Goal: Task Accomplishment & Management: Complete application form

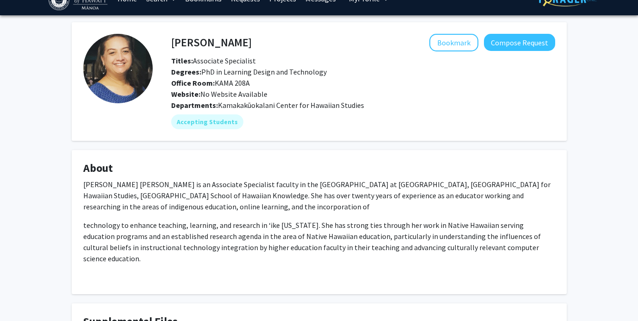
scroll to position [16, 0]
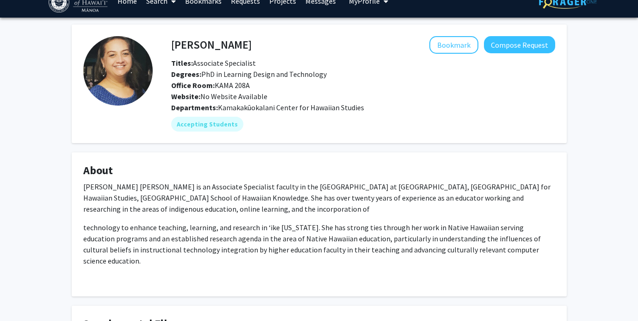
click at [463, 35] on fg-card "[PERSON_NAME] Bookmark Compose Request Titles: Associate Specialist Degrees: Ph…" at bounding box center [319, 84] width 495 height 118
click at [458, 41] on button "Bookmark" at bounding box center [453, 45] width 49 height 18
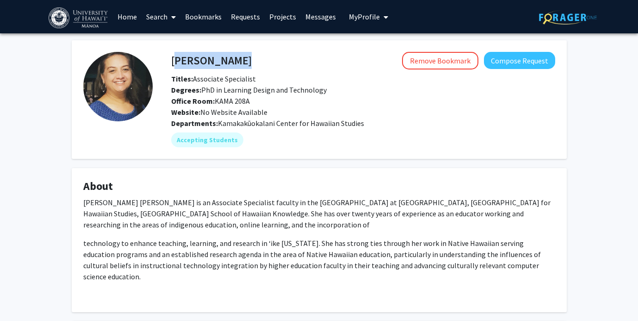
drag, startPoint x: 172, startPoint y: 60, endPoint x: 290, endPoint y: 59, distance: 118.4
click at [292, 62] on div "[PERSON_NAME] Remove Bookmark Compose Request" at bounding box center [363, 61] width 398 height 18
copy h4 "[PERSON_NAME]"
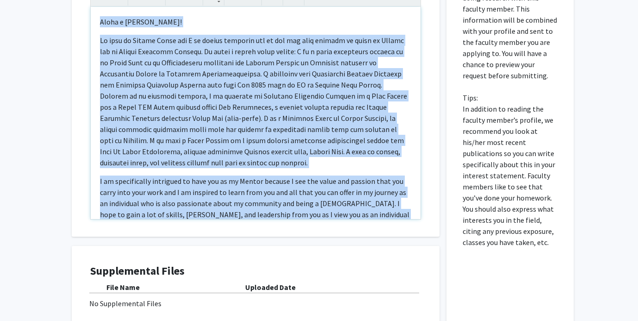
scroll to position [81, 0]
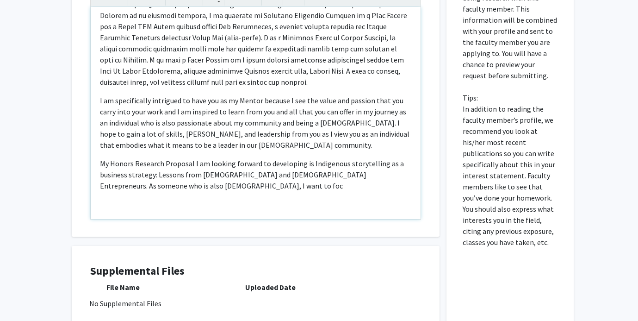
click at [340, 158] on p "My Honors Research Proposal I am looking forward to developing is Indigenous st…" at bounding box center [255, 174] width 311 height 33
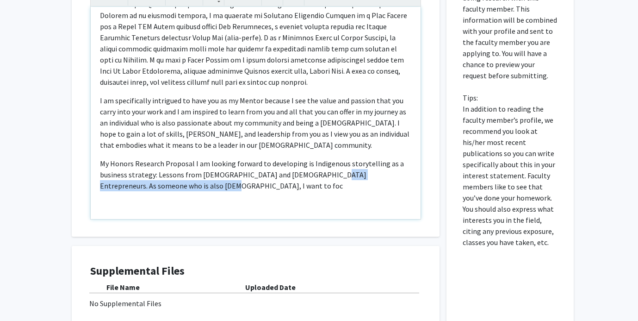
click at [322, 180] on p "My Honors Research Proposal I am looking forward to developing is Indigenous st…" at bounding box center [255, 174] width 311 height 33
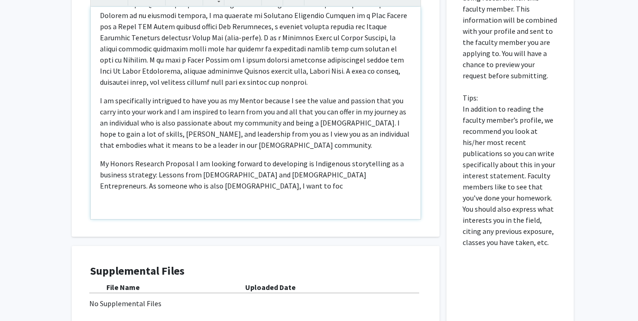
click at [308, 181] on p "My Honors Research Proposal I am looking forward to developing is Indigenous st…" at bounding box center [255, 174] width 311 height 33
click at [137, 182] on p "My Honors Research Proposal I am looking forward to developing is Indigenous st…" at bounding box center [255, 174] width 311 height 33
click at [172, 186] on p "My Honors Research Proposal I am looking forward to developing is Indigenous st…" at bounding box center [255, 174] width 311 height 33
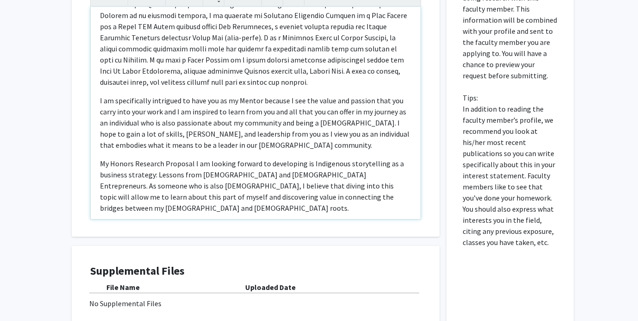
click at [136, 196] on p "My Honors Research Proposal I am looking forward to developing is Indigenous st…" at bounding box center [255, 186] width 311 height 56
click at [382, 205] on div "Aloha e [PERSON_NAME]! I am specifically intrigued to have you as my Mentor bec…" at bounding box center [256, 113] width 330 height 212
click at [371, 195] on p "My Honors Research Proposal I am looking forward to developing is Indigenous st…" at bounding box center [255, 186] width 311 height 56
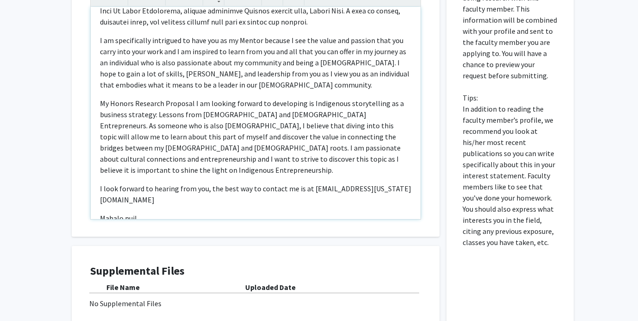
scroll to position [151, 0]
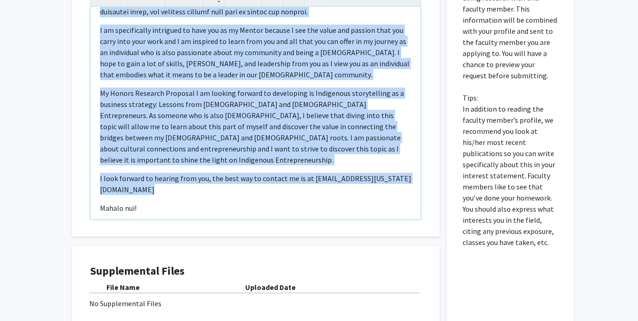
copy div "Lorem i Dolorsit! Am cons ad Elitse Doeiu tem I ut labore etdolore mag al eni a…"
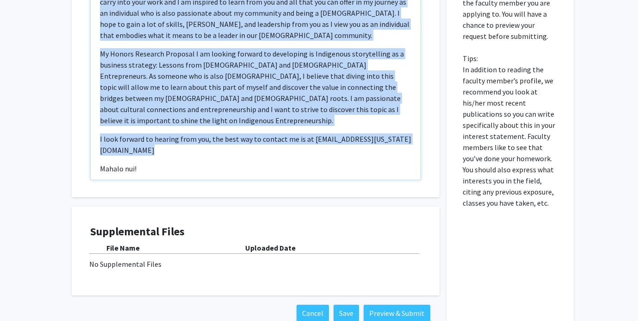
scroll to position [298, 0]
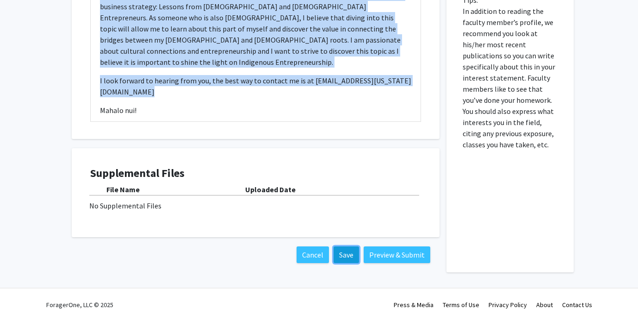
click at [341, 260] on button "Save" at bounding box center [346, 254] width 25 height 17
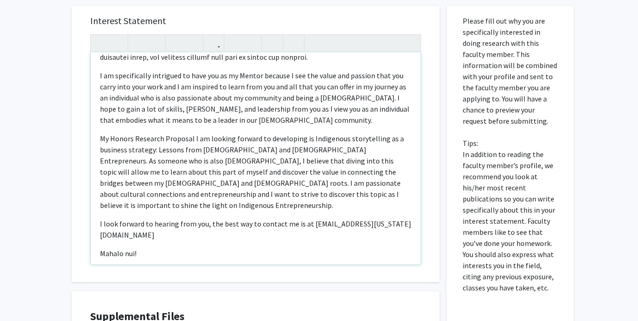
scroll to position [0, 0]
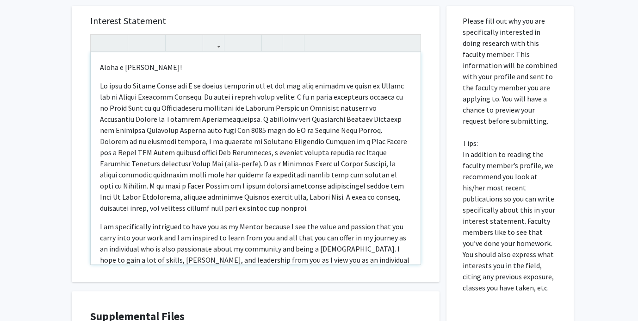
click at [113, 96] on p "Note to users with screen readers: Please press Alt+0 or Option+0 to deactivate…" at bounding box center [255, 146] width 311 height 133
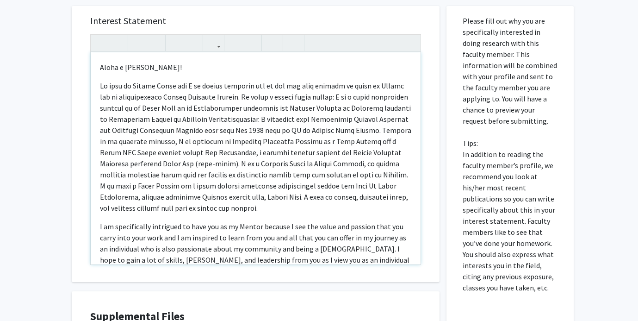
click at [135, 94] on p "Note to users with screen readers: Please press Alt+0 or Option+0 to deactivate…" at bounding box center [255, 146] width 311 height 133
click at [136, 117] on p "Note to users with screen readers: Please press Alt+0 or Option+0 to deactivate…" at bounding box center [255, 146] width 311 height 133
click at [136, 118] on p "Note to users with screen readers: Please press Alt+0 or Option+0 to deactivate…" at bounding box center [255, 146] width 311 height 133
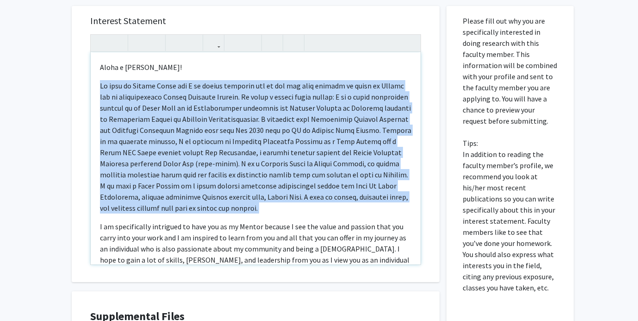
click at [136, 118] on p "Note to users with screen readers: Please press Alt+0 or Option+0 to deactivate…" at bounding box center [255, 146] width 311 height 133
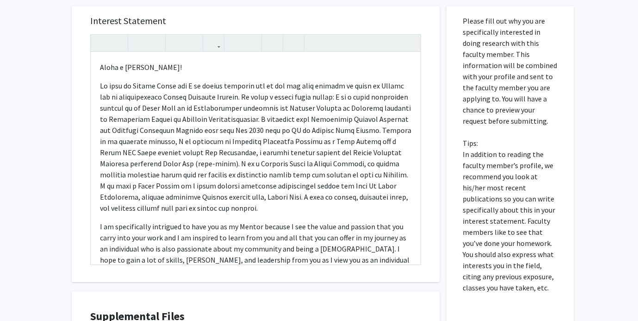
click at [84, 130] on div "Interest Statement Aloha e [PERSON_NAME]! I am specifically intrigued to have y…" at bounding box center [255, 144] width 349 height 276
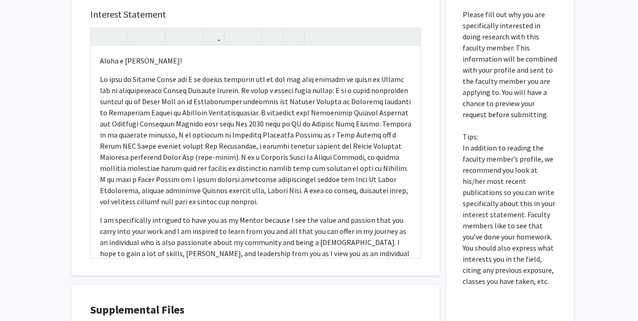
scroll to position [165, 0]
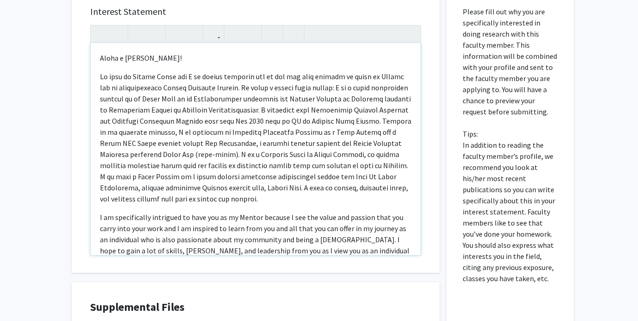
click at [129, 89] on p "Note to users with screen readers: Please press Alt+0 or Option+0 to deactivate…" at bounding box center [255, 137] width 311 height 133
click at [129, 90] on p "Note to users with screen readers: Please press Alt+0 or Option+0 to deactivate…" at bounding box center [255, 137] width 311 height 133
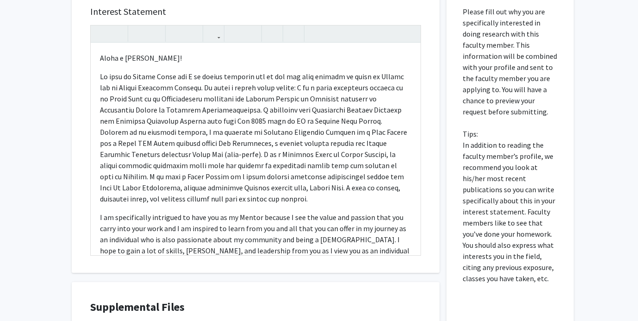
click at [61, 142] on div "All Requests Request for [PERSON_NAME] Request for [PERSON_NAME][GEOGRAPHIC_DAT…" at bounding box center [319, 148] width 638 height 558
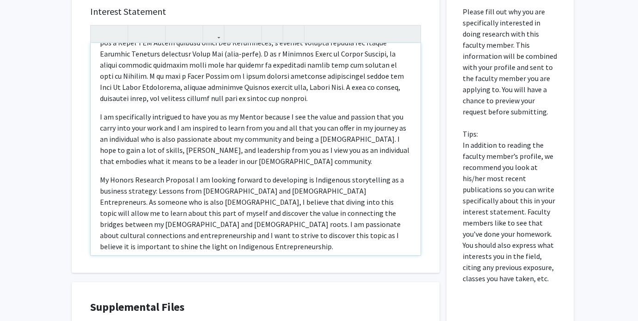
scroll to position [102, 0]
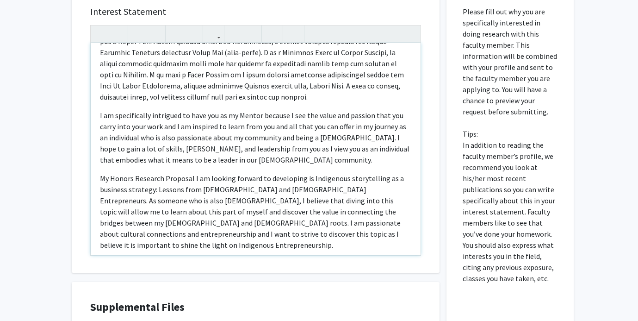
click at [145, 127] on p "I am specifically intrigued to have you as my Mentor because I see the value an…" at bounding box center [255, 138] width 311 height 56
click at [191, 148] on p "I am specifically intrigued to have you as my Mentor because I see the value an…" at bounding box center [255, 138] width 311 height 56
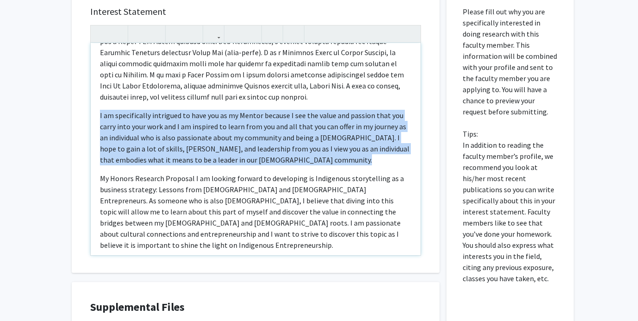
click at [191, 148] on p "I am specifically intrigued to have you as my Mentor because I see the value an…" at bounding box center [255, 138] width 311 height 56
click at [116, 144] on p "I am specifically intrigued to have you as my Mentor because I see the value an…" at bounding box center [255, 138] width 311 height 56
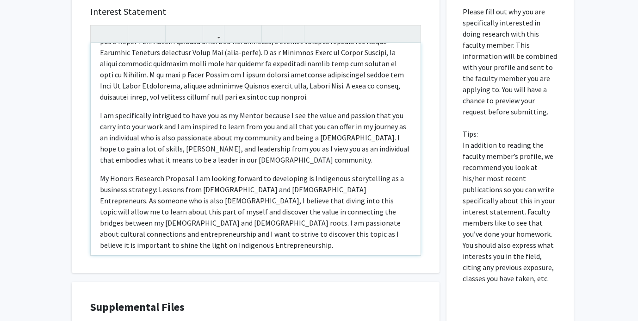
click at [142, 160] on p "I am specifically intrigued to have you as my Mentor because I see the value an…" at bounding box center [255, 138] width 311 height 56
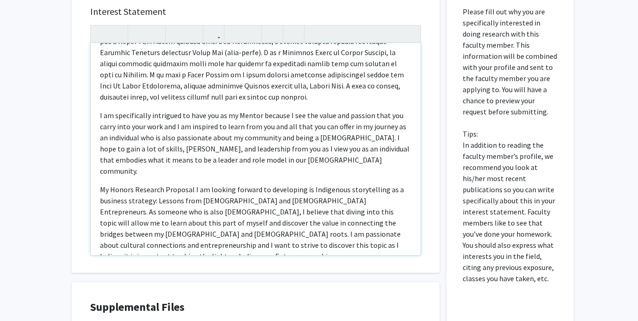
click at [305, 158] on p "I am specifically intrigued to have you as my Mentor because I see the value an…" at bounding box center [255, 143] width 311 height 67
click at [120, 160] on p "I am specifically intrigued to have you as my Mentor because I see the value an…" at bounding box center [255, 143] width 311 height 67
click at [157, 160] on p "I am specifically intrigued to have you as my Mentor because I see the value an…" at bounding box center [255, 143] width 311 height 67
click at [157, 159] on p "I am specifically intrigued to have you as my Mentor because I see the value an…" at bounding box center [255, 143] width 311 height 67
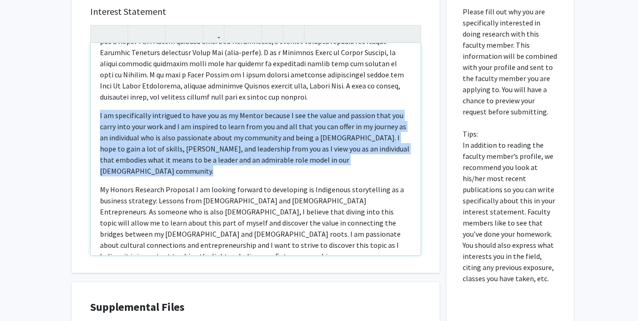
click at [157, 159] on p "I am specifically intrigued to have you as my Mentor because I see the value an…" at bounding box center [255, 143] width 311 height 67
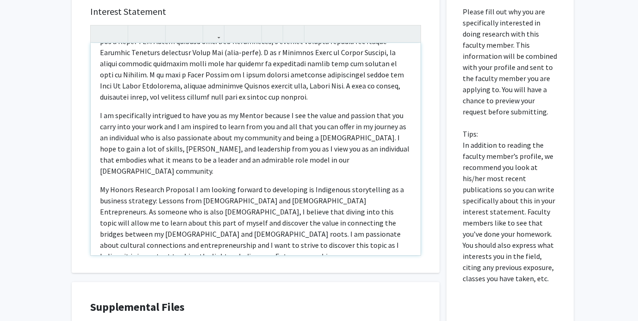
click at [119, 217] on p "My Honors Research Proposal I am looking forward to developing is Indigenous st…" at bounding box center [255, 223] width 311 height 78
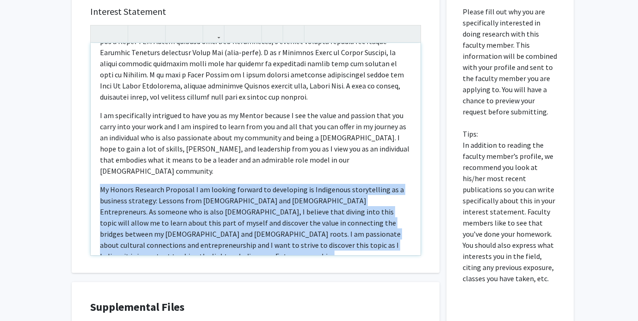
click at [119, 217] on p "My Honors Research Proposal I am looking forward to developing is Indigenous st…" at bounding box center [255, 223] width 311 height 78
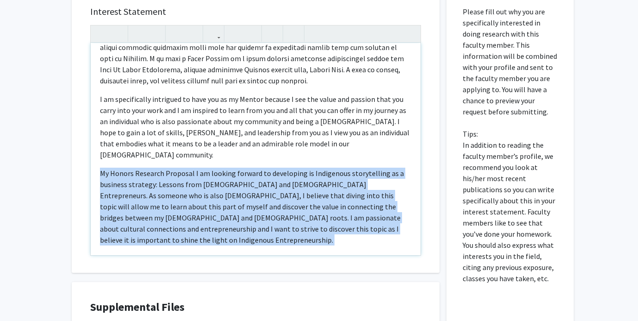
scroll to position [133, 0]
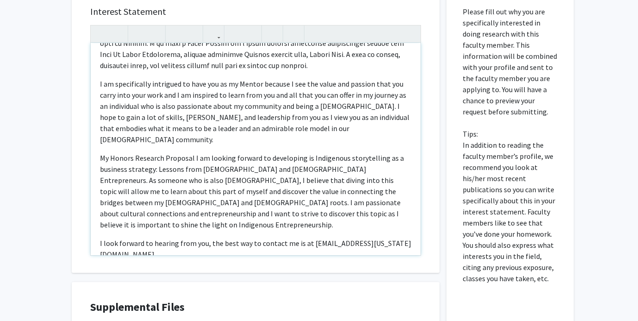
click at [295, 152] on p "My Honors Research Proposal I am looking forward to developing is Indigenous st…" at bounding box center [255, 191] width 311 height 78
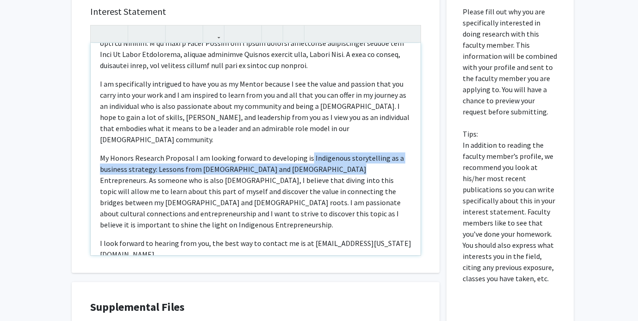
drag, startPoint x: 307, startPoint y: 147, endPoint x: 331, endPoint y: 160, distance: 26.7
click at [331, 160] on p "My Honors Research Proposal I am looking forward to developing is Indigenous st…" at bounding box center [255, 191] width 311 height 78
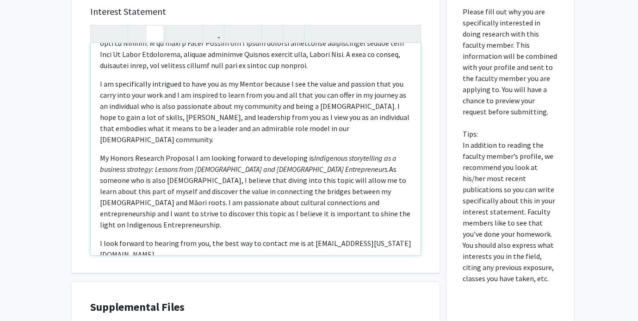
click at [331, 156] on p "My Honors Research Proposal I am looking forward to developing is Indigenous st…" at bounding box center [255, 191] width 311 height 78
click at [321, 192] on p "My Honors Research Proposal I am looking forward to developing is Indigenous st…" at bounding box center [255, 191] width 311 height 78
click at [321, 191] on p "My Honors Research Proposal I am looking forward to developing is Indigenous st…" at bounding box center [255, 191] width 311 height 78
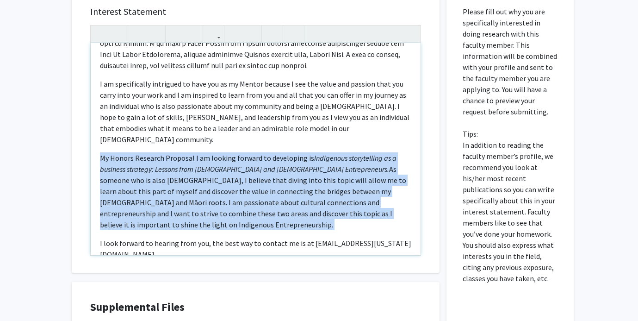
click at [321, 191] on p "My Honors Research Proposal I am looking forward to developing is Indigenous st…" at bounding box center [255, 191] width 311 height 78
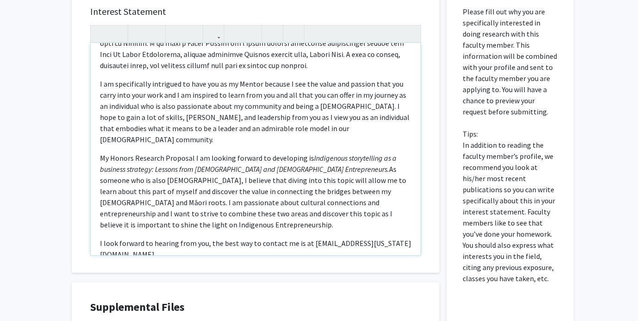
click at [251, 191] on p "My Honors Research Proposal I am looking forward to developing is Indigenous st…" at bounding box center [255, 191] width 311 height 78
click at [258, 190] on p "My Honors Research Proposal I am looking forward to developing is Indigenous st…" at bounding box center [255, 191] width 311 height 78
click at [259, 199] on p "My Honors Research Proposal I am looking forward to developing is Indigenous st…" at bounding box center [255, 191] width 311 height 78
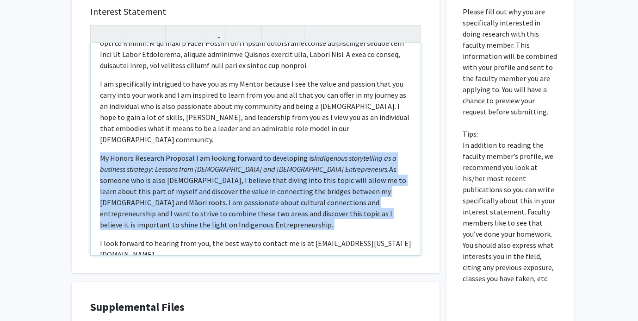
click at [259, 199] on p "My Honors Research Proposal I am looking forward to developing is Indigenous st…" at bounding box center [255, 191] width 311 height 78
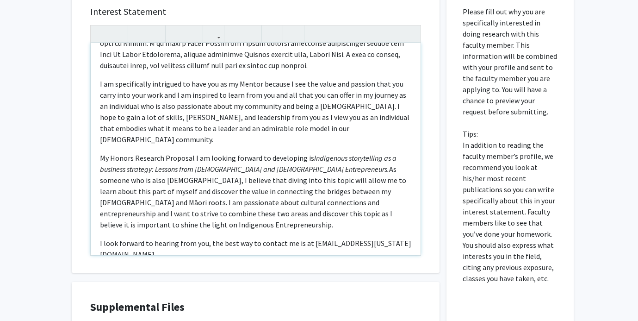
click at [274, 191] on p "My Honors Research Proposal I am looking forward to developing is Indigenous st…" at bounding box center [255, 191] width 311 height 78
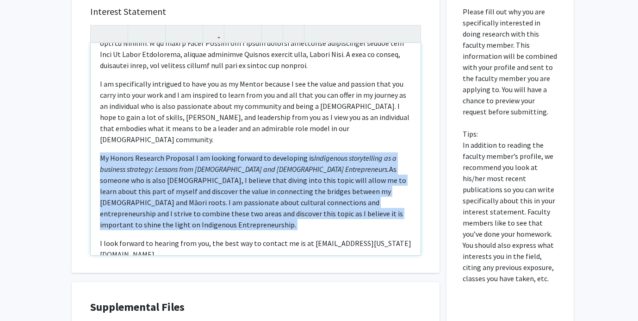
click at [274, 191] on p "My Honors Research Proposal I am looking forward to developing is Indigenous st…" at bounding box center [255, 191] width 311 height 78
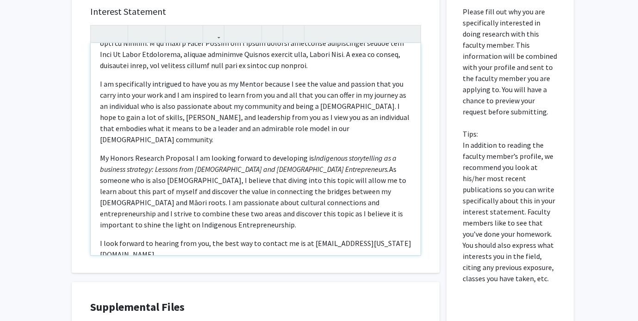
click at [210, 207] on p "My Honors Research Proposal I am looking forward to developing is Indigenous st…" at bounding box center [255, 191] width 311 height 78
type textarea "<l>Ipsum d Sitametc!&adip;</e><s>Do eius te Incidi Utlab etd M al enimad minimv…"
click at [212, 192] on p "My Honors Research Proposal I am looking forward to developing is Indigenous st…" at bounding box center [255, 191] width 311 height 78
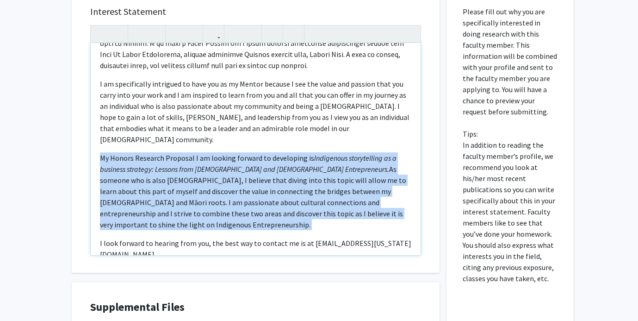
click at [212, 192] on p "My Honors Research Proposal I am looking forward to developing is Indigenous st…" at bounding box center [255, 191] width 311 height 78
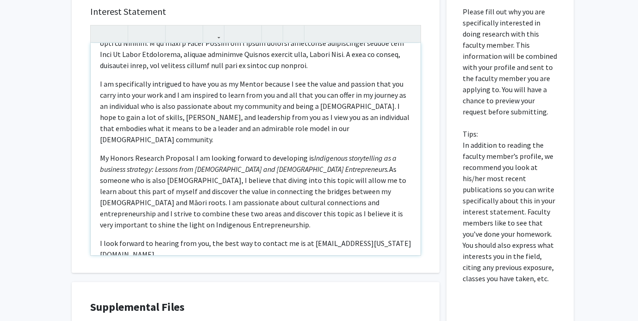
click at [405, 237] on p "I look forward to hearing from you, the best way to contact me is at [EMAIL_ADD…" at bounding box center [255, 248] width 311 height 22
click at [405, 205] on p "My Honors Research Proposal I am looking forward to developing is Indigenous st…" at bounding box center [255, 191] width 311 height 78
click at [348, 186] on p "My Honors Research Proposal I am looking forward to developing is Indigenous st…" at bounding box center [255, 191] width 311 height 78
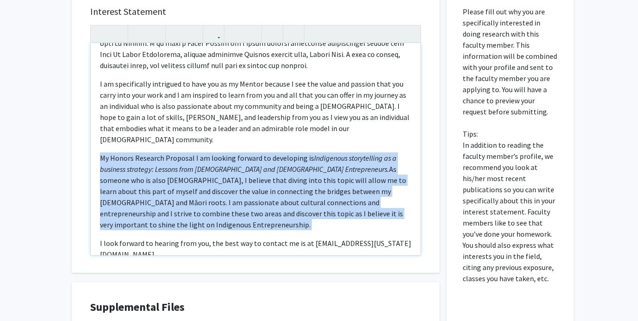
click at [348, 186] on p "My Honors Research Proposal I am looking forward to developing is Indigenous st…" at bounding box center [255, 191] width 311 height 78
click at [215, 191] on p "My Honors Research Proposal I am looking forward to developing is Indigenous st…" at bounding box center [255, 191] width 311 height 78
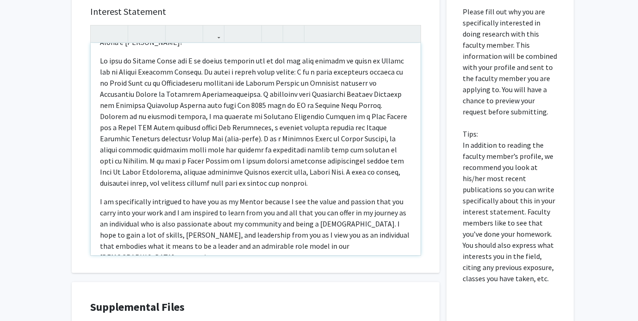
scroll to position [0, 0]
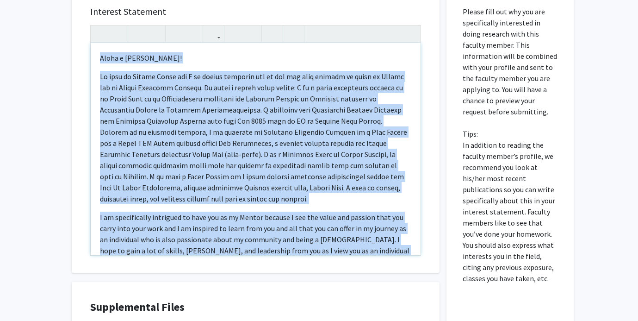
copy div "Lorem i Dolorsit! Am cons ad Elitse Doeiu tem I ut labore etdolore mag al eni a…"
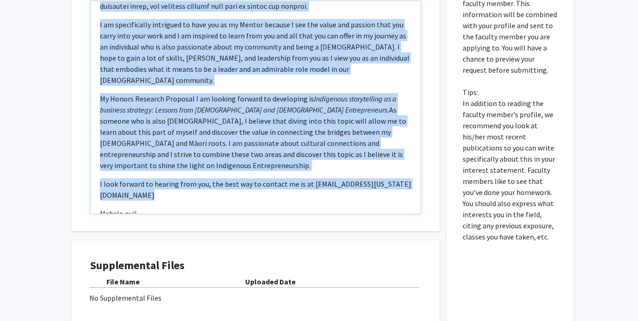
scroll to position [259, 0]
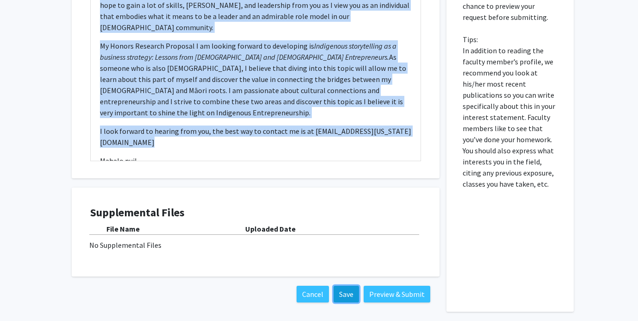
click at [344, 292] on button "Save" at bounding box center [346, 293] width 25 height 17
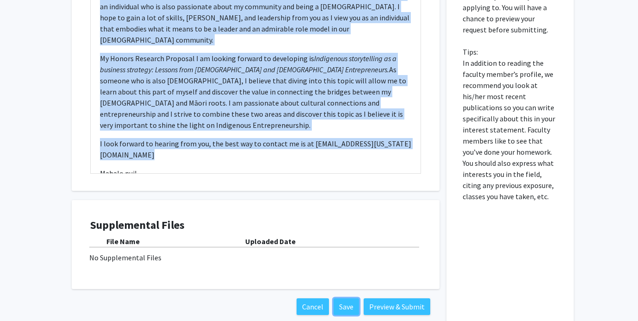
scroll to position [298, 0]
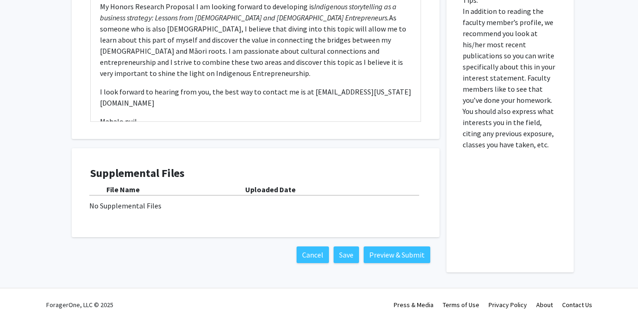
click at [408, 265] on div "Cancel Save Preview & Submit" at bounding box center [256, 254] width 368 height 35
click at [408, 263] on div "Cancel Save Preview & Submit" at bounding box center [256, 254] width 368 height 35
click at [406, 254] on button "Preview & Submit" at bounding box center [397, 254] width 67 height 17
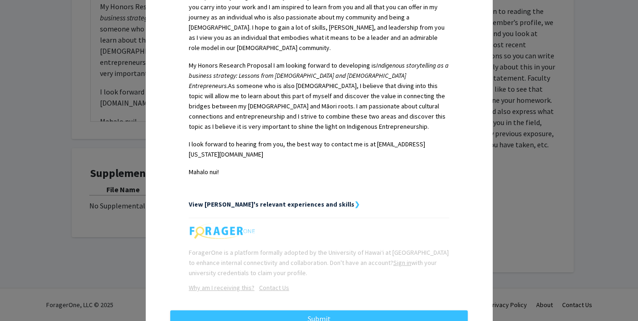
scroll to position [449, 0]
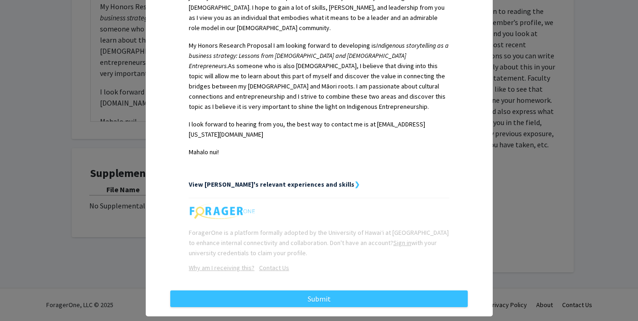
click at [293, 180] on strong "View [PERSON_NAME]'s relevant experiences and skills" at bounding box center [272, 184] width 166 height 8
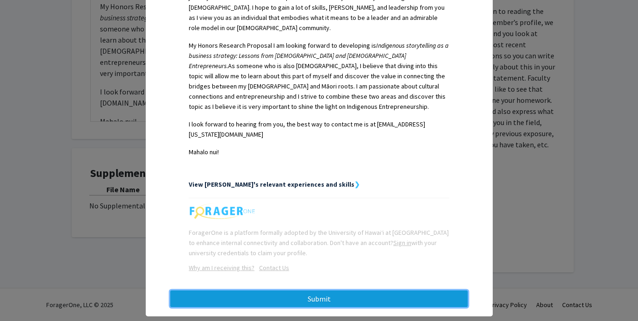
click at [298, 290] on button "Submit" at bounding box center [318, 298] width 297 height 17
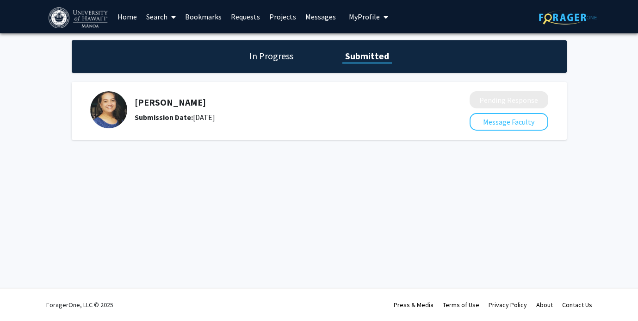
click at [354, 18] on span "My Profile" at bounding box center [364, 16] width 31 height 9
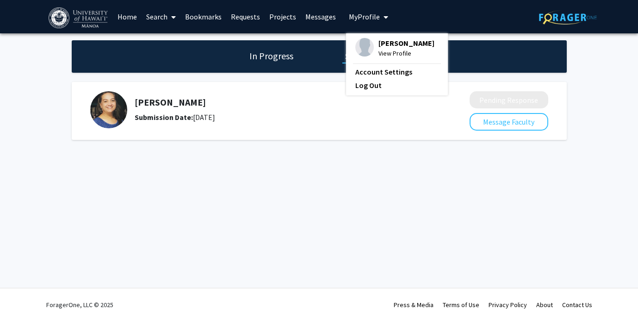
click at [378, 50] on span "View Profile" at bounding box center [406, 53] width 56 height 10
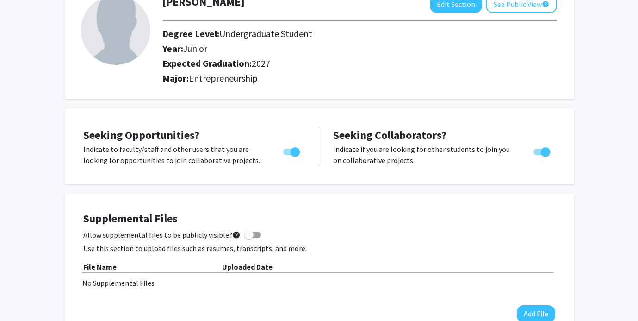
scroll to position [90, 0]
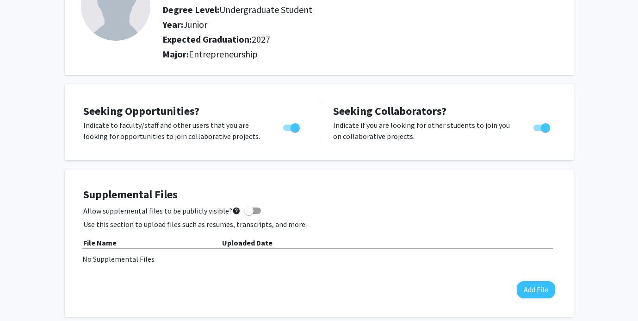
click at [244, 212] on span at bounding box center [248, 210] width 9 height 9
click at [248, 214] on input "Allow supplemental files to be publicly visible? help" at bounding box center [248, 214] width 0 height 0
checkbox input "true"
click at [536, 291] on button "Add File" at bounding box center [536, 289] width 38 height 17
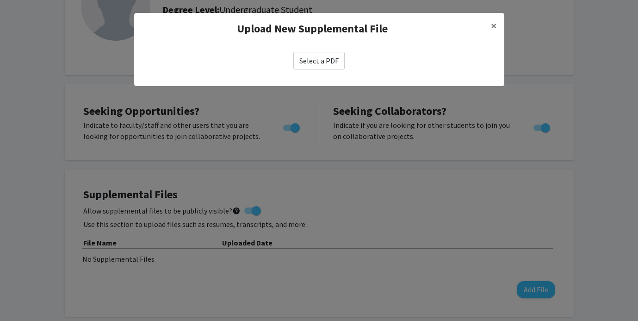
click at [327, 60] on label "Select a PDF" at bounding box center [318, 61] width 51 height 18
click at [0, 0] on input "Select a PDF" at bounding box center [0, 0] width 0 height 0
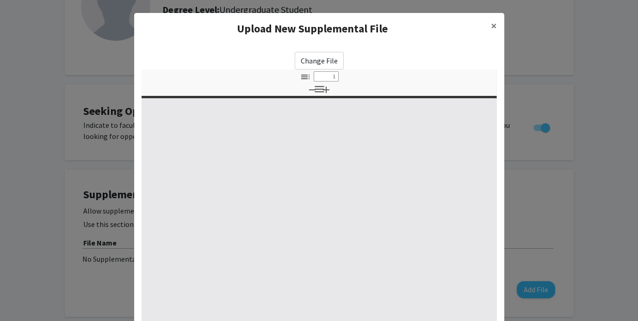
select select "custom"
type input "0"
select select "custom"
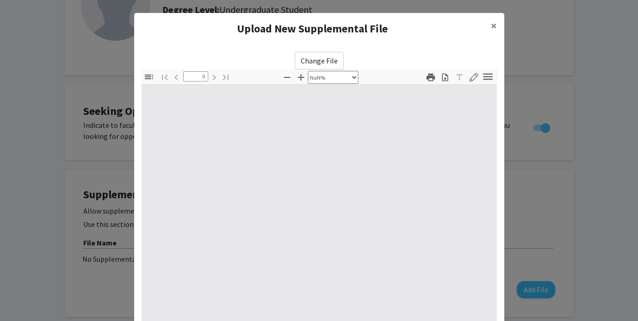
type input "1"
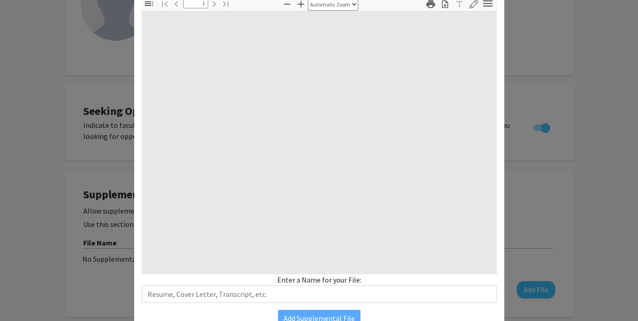
select select "auto"
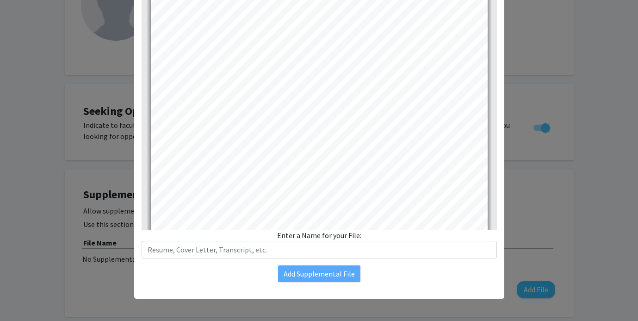
scroll to position [617, 0]
type input "1"
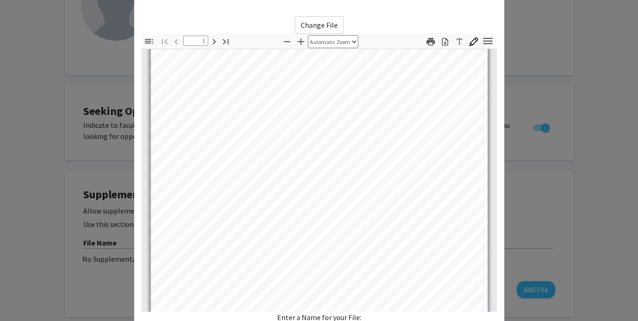
scroll to position [170, 0]
click at [108, 186] on modal-container "Upload New Supplemental File × Change File Thumbnails Document Outline Attachme…" at bounding box center [319, 160] width 638 height 321
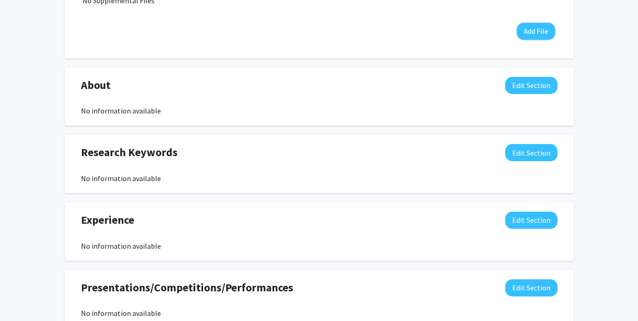
scroll to position [348, 0]
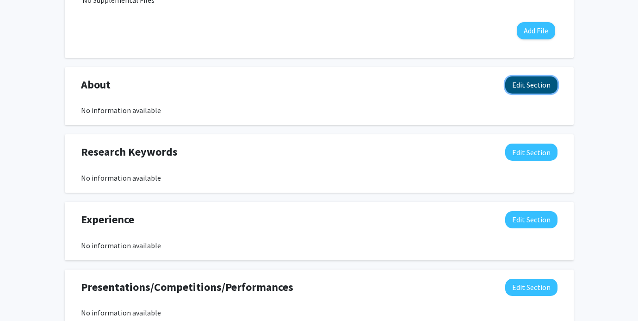
click at [537, 85] on button "Edit Section" at bounding box center [531, 84] width 52 height 17
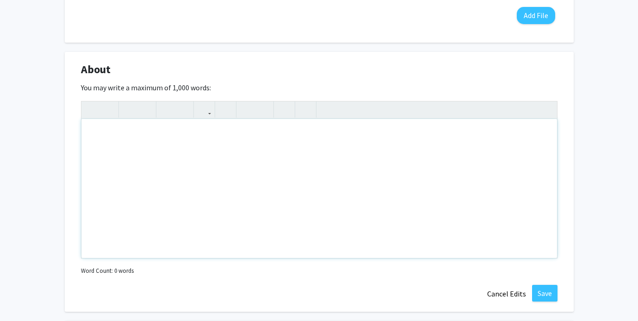
scroll to position [379, 0]
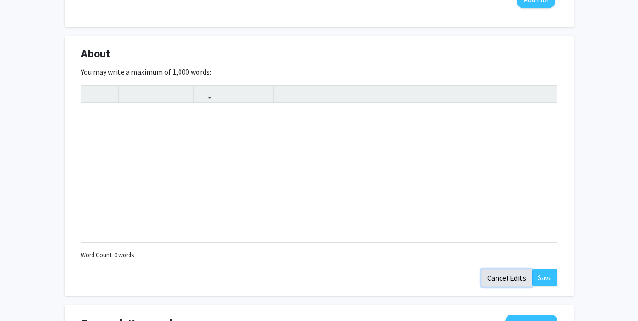
click at [510, 271] on button "Cancel Edits" at bounding box center [506, 278] width 51 height 18
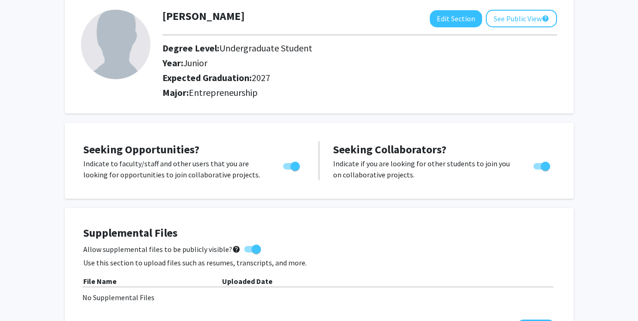
scroll to position [0, 0]
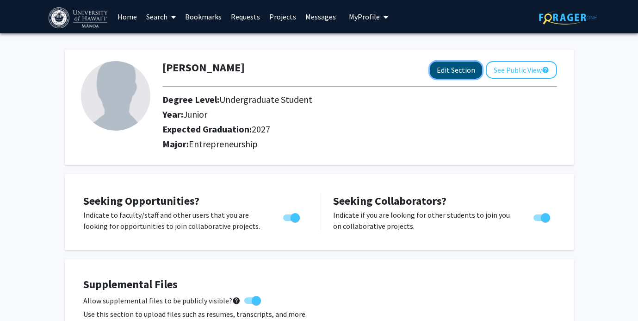
click at [457, 67] on button "Edit Section" at bounding box center [456, 70] width 52 height 17
select select "junior"
select select "2027"
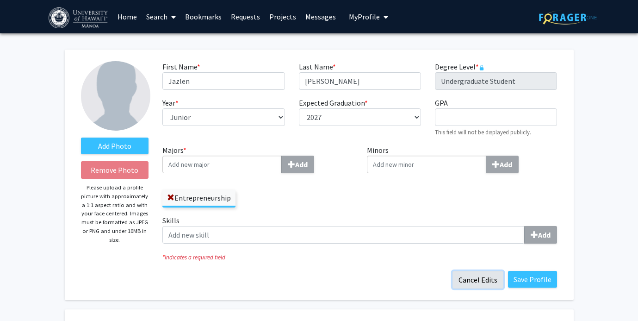
click at [474, 278] on button "Cancel Edits" at bounding box center [477, 280] width 51 height 18
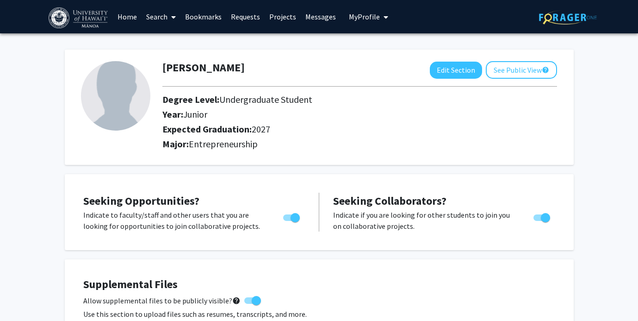
click at [321, 16] on link "Messages" at bounding box center [321, 16] width 40 height 32
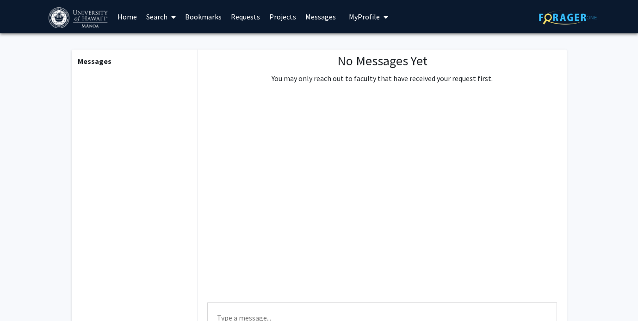
click at [239, 15] on link "Requests" at bounding box center [245, 16] width 38 height 32
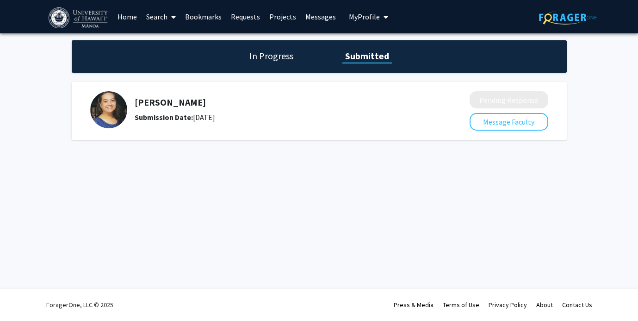
click at [384, 18] on icon "My profile dropdown to access profile and logout" at bounding box center [386, 16] width 5 height 7
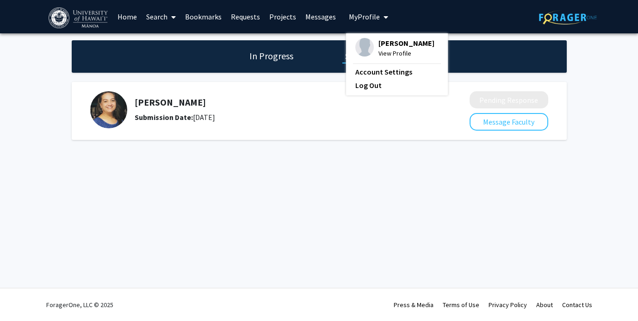
click at [386, 48] on span "View Profile" at bounding box center [406, 53] width 56 height 10
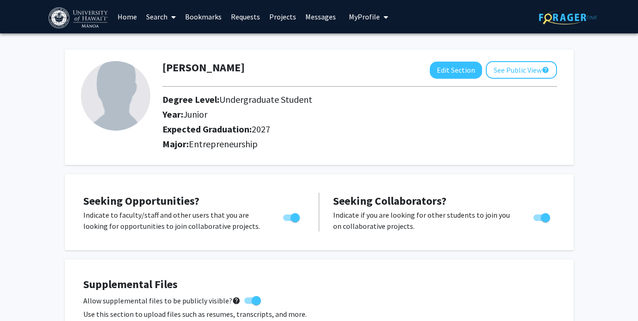
click at [162, 17] on link "Search" at bounding box center [161, 16] width 39 height 32
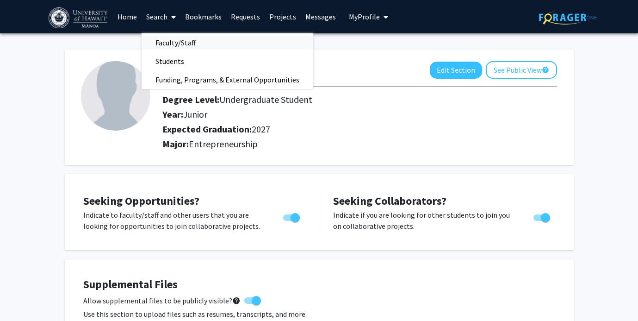
click at [183, 38] on span "Faculty/Staff" at bounding box center [176, 42] width 68 height 19
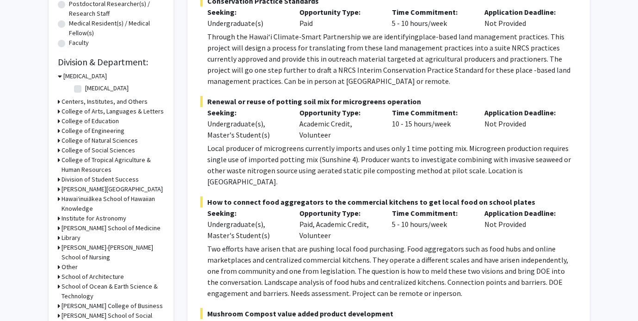
scroll to position [234, 0]
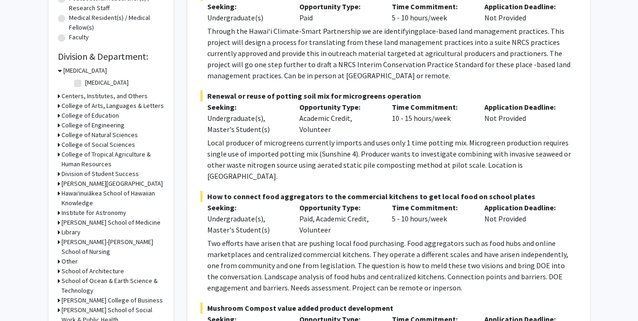
click at [98, 192] on h3 "Hawaiʻinuiākea School of Hawaiian Knowledge" at bounding box center [113, 197] width 103 height 19
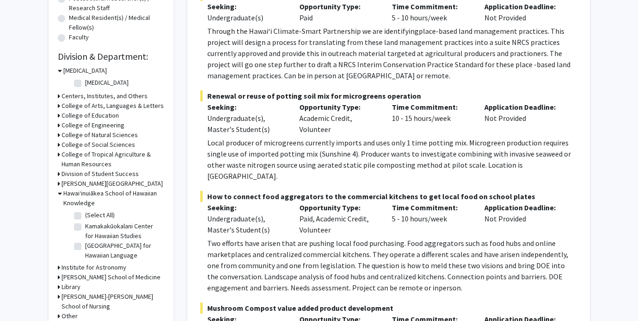
click at [85, 224] on label "Kamakakūokalani Center for Hawaiian Studies" at bounding box center [123, 230] width 77 height 19
click at [85, 224] on input "Kamakakūokalani Center for Hawaiian Studies" at bounding box center [88, 224] width 6 height 6
checkbox input "true"
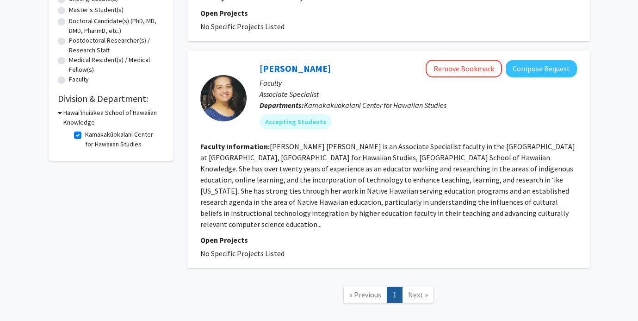
scroll to position [193, 0]
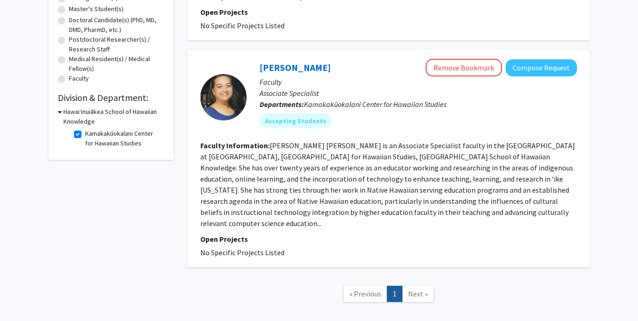
click at [412, 289] on span "Next »" at bounding box center [418, 293] width 20 height 9
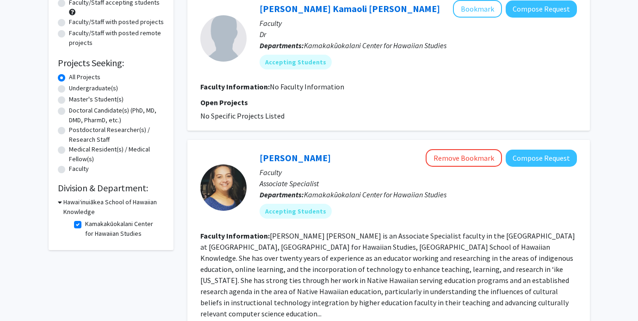
scroll to position [0, 0]
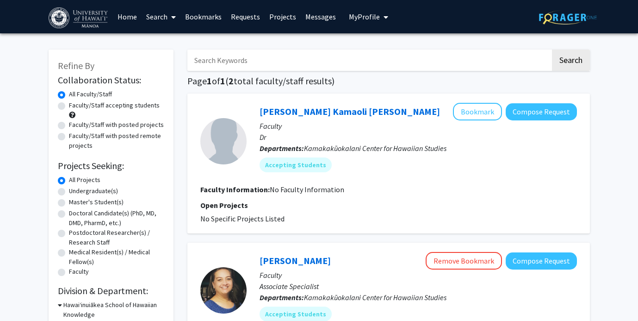
click at [80, 19] on img at bounding box center [79, 17] width 61 height 21
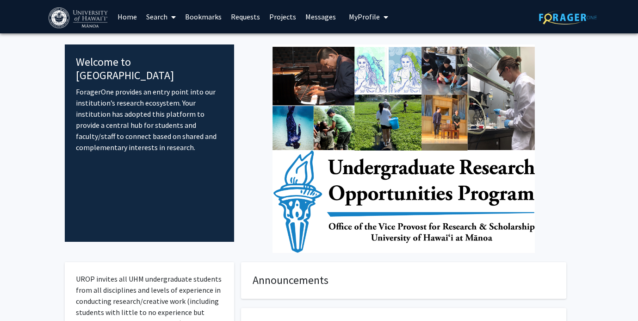
click at [372, 19] on span "My Profile" at bounding box center [364, 16] width 31 height 9
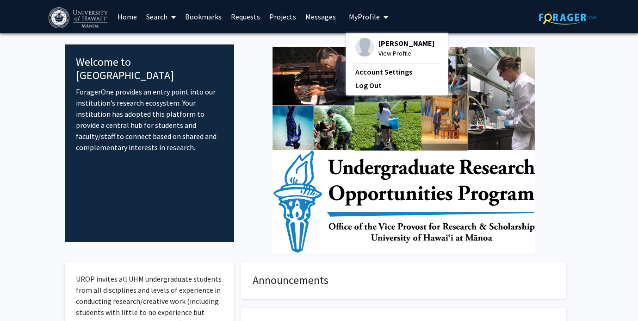
click at [383, 42] on span "[PERSON_NAME]" at bounding box center [406, 43] width 56 height 10
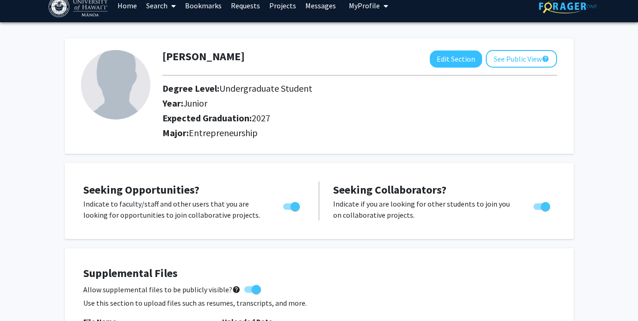
scroll to position [10, 0]
